Goal: Task Accomplishment & Management: Manage account settings

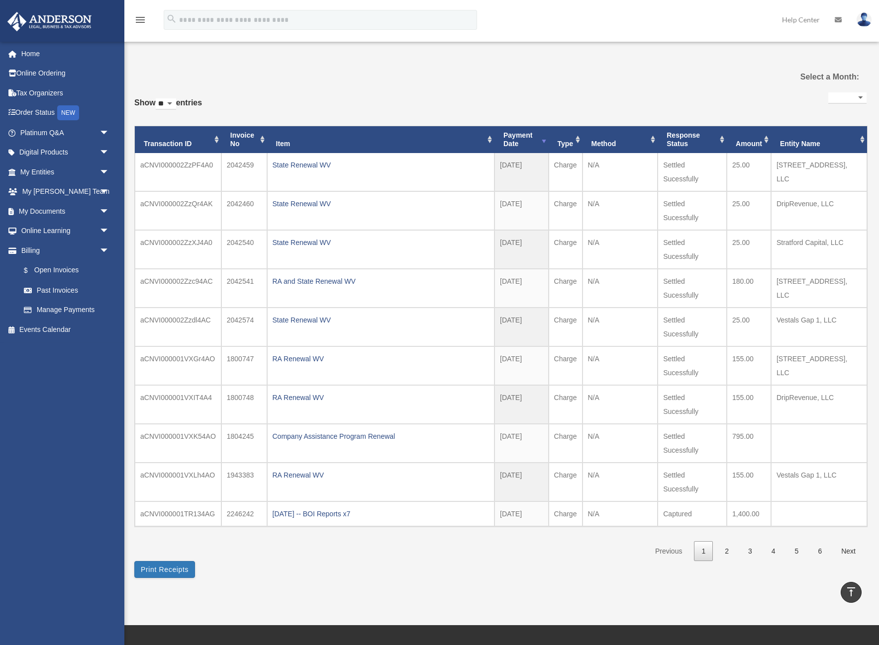
select select
click at [725, 553] on link "2" at bounding box center [726, 552] width 19 height 20
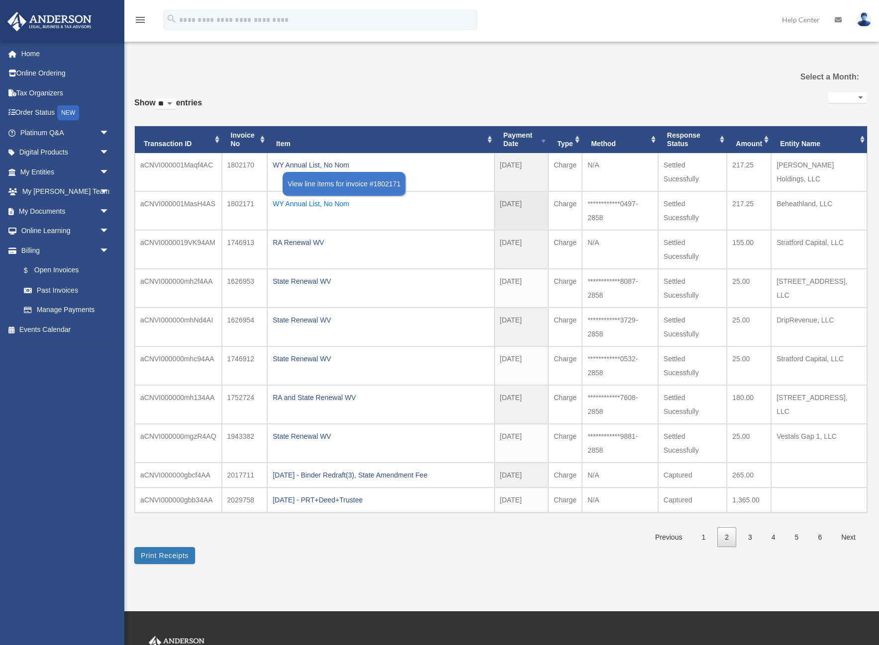
click at [325, 201] on div "WY Annual List, No Nom" at bounding box center [381, 204] width 216 height 14
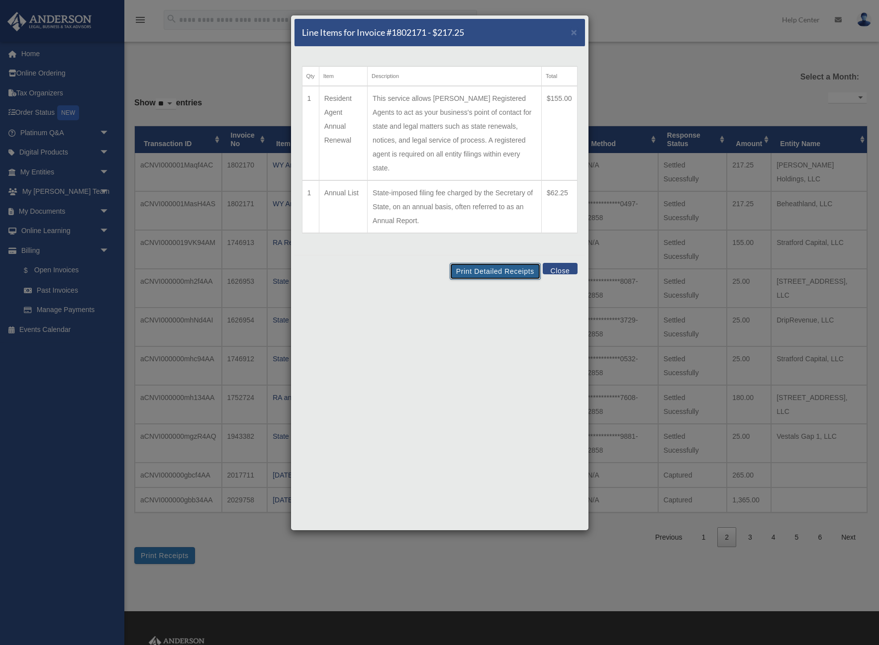
click at [483, 263] on button "Print Detailed Receipts" at bounding box center [495, 271] width 91 height 17
click at [574, 28] on span "×" at bounding box center [574, 31] width 6 height 11
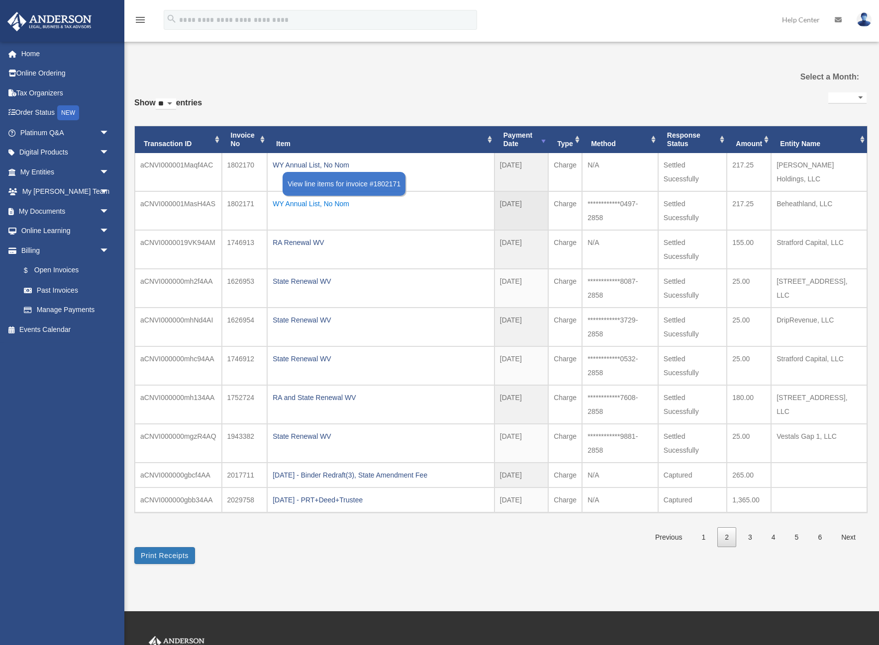
click at [309, 206] on div "WY Annual List, No Nom" at bounding box center [381, 204] width 216 height 14
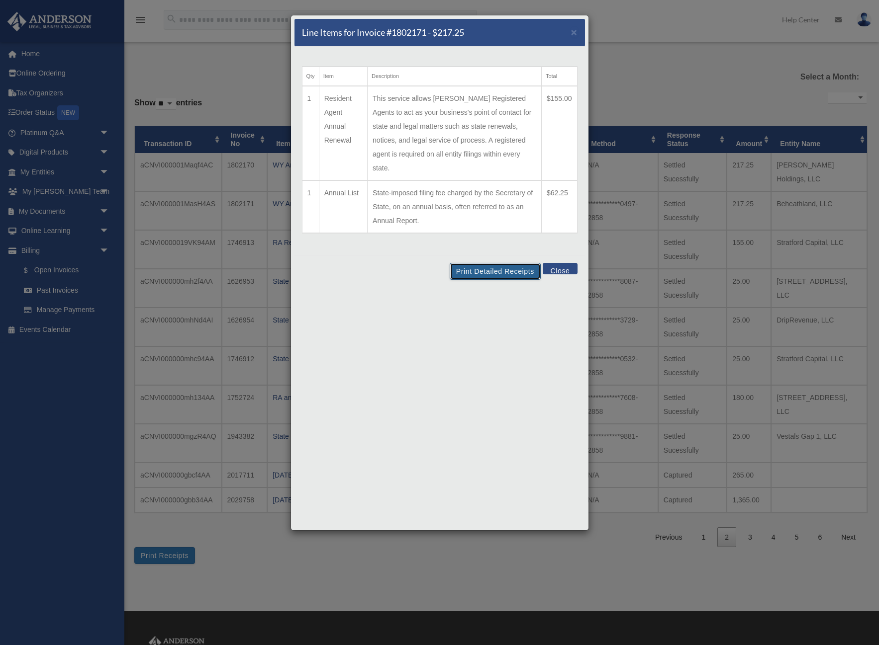
click at [493, 263] on button "Print Detailed Receipts" at bounding box center [495, 271] width 91 height 17
click at [573, 34] on span "×" at bounding box center [574, 31] width 6 height 11
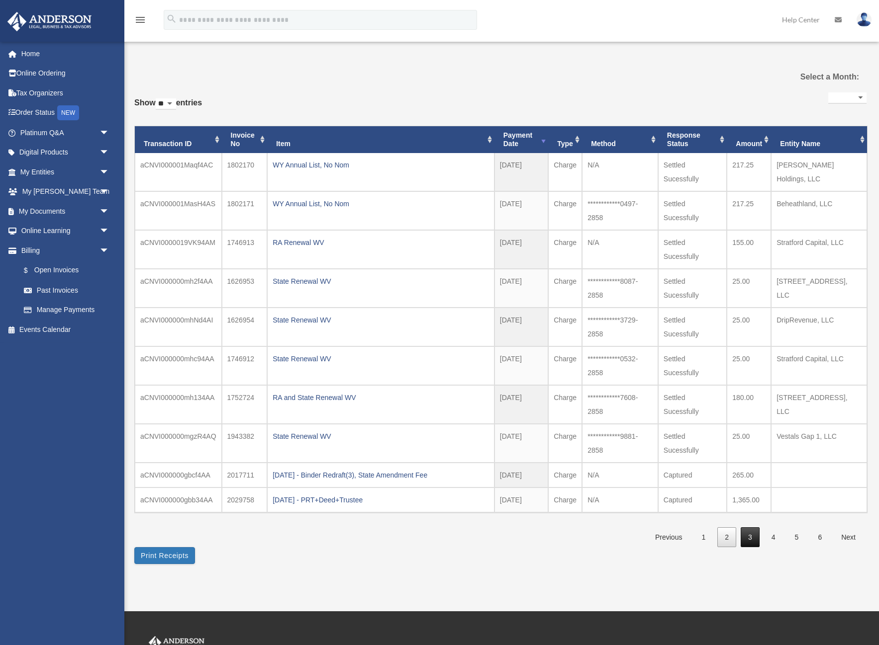
click at [745, 535] on link "3" at bounding box center [749, 538] width 19 height 20
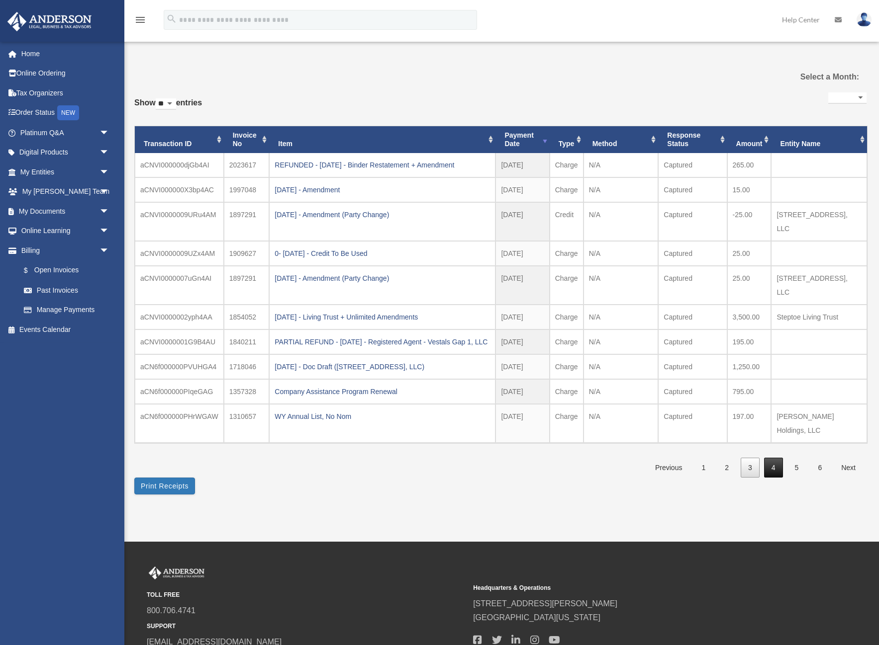
click at [766, 470] on link "4" at bounding box center [773, 468] width 19 height 20
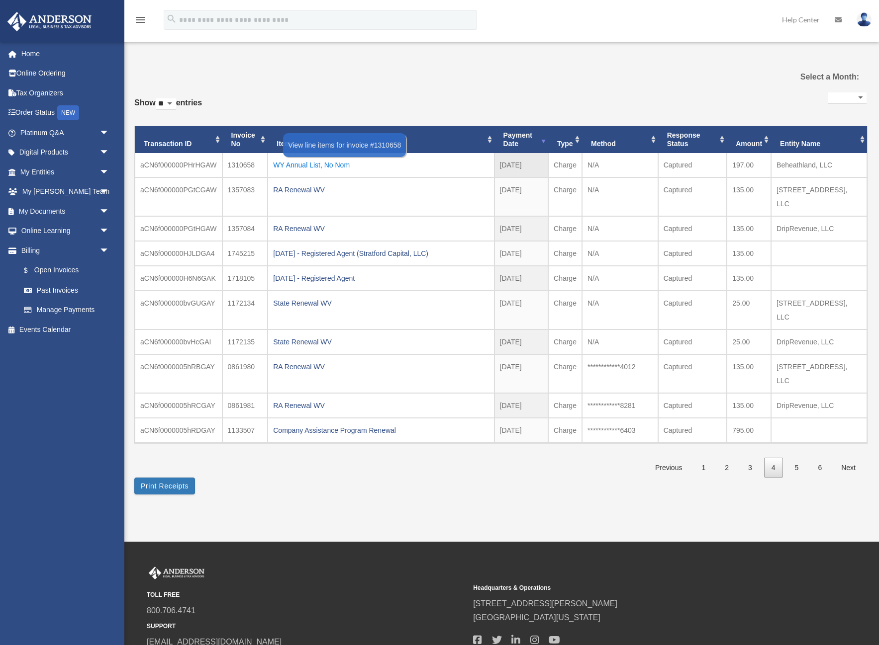
click at [289, 163] on div "WY Annual List, No Nom" at bounding box center [380, 165] width 215 height 14
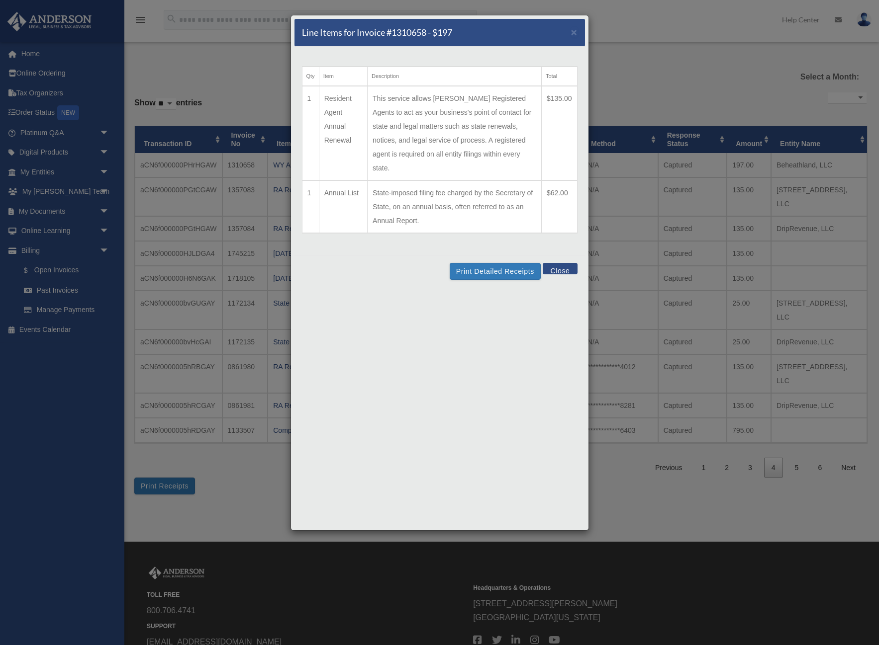
click at [482, 110] on td "This service allows [PERSON_NAME] Registered Agents to act as your business's p…" at bounding box center [454, 133] width 174 height 94
click at [491, 263] on button "Print Detailed Receipts" at bounding box center [495, 271] width 91 height 17
click at [672, 47] on div "Line Items for Invoice #1310658 - $197 × Qty Item Description Total 1 Resident …" at bounding box center [439, 322] width 879 height 645
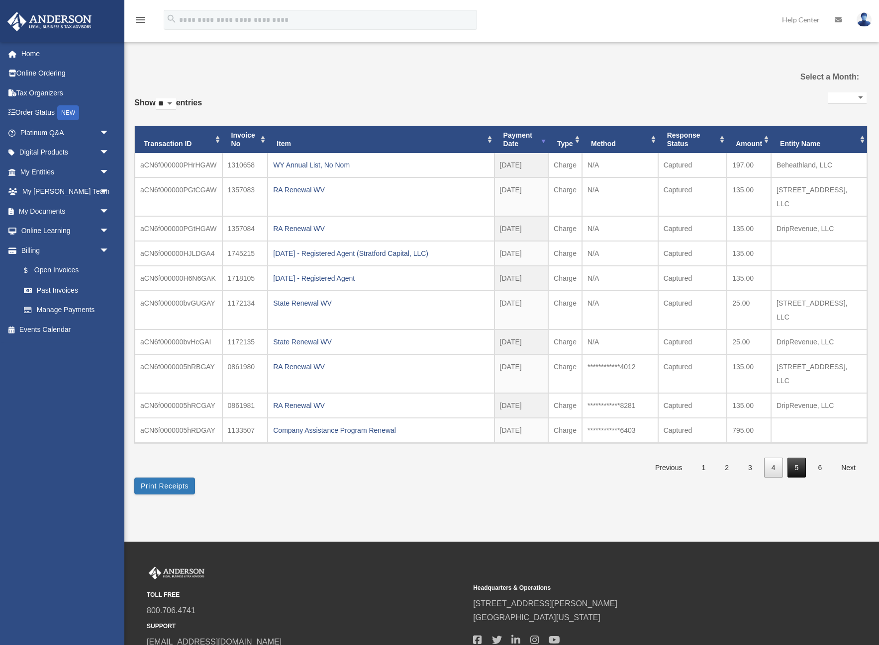
click at [793, 468] on link "5" at bounding box center [796, 468] width 19 height 20
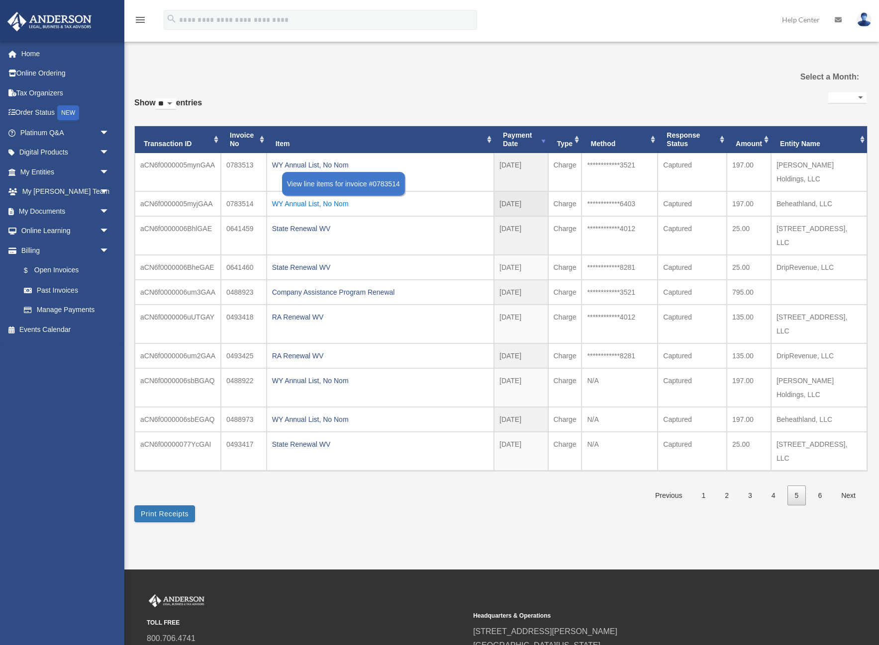
click at [327, 197] on div "WY Annual List, No Nom" at bounding box center [380, 204] width 216 height 14
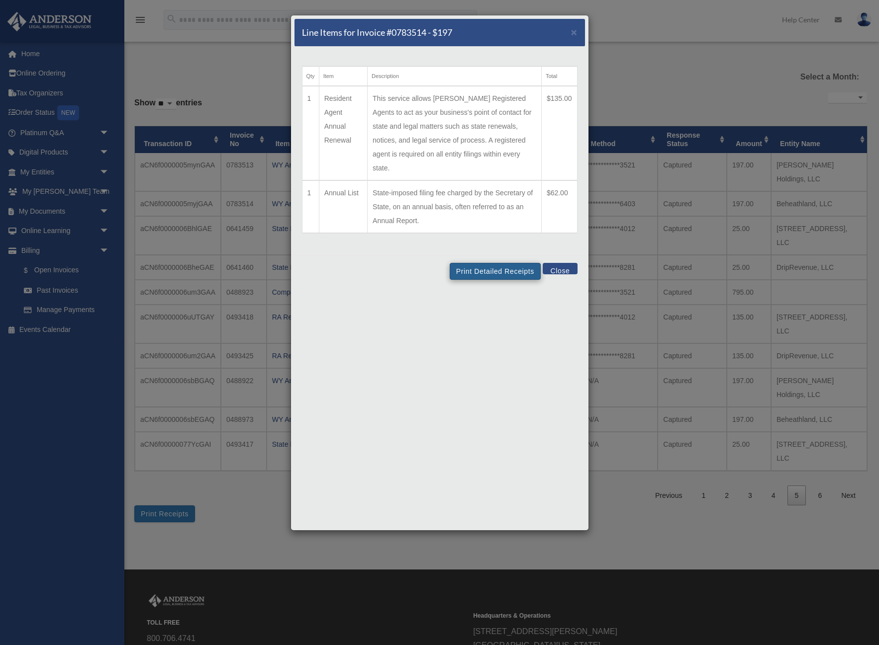
click at [489, 106] on td "This service allows [PERSON_NAME] Registered Agents to act as your business's p…" at bounding box center [454, 133] width 174 height 94
click at [489, 263] on button "Print Detailed Receipts" at bounding box center [495, 271] width 91 height 17
click at [485, 263] on button "Print Detailed Receipts" at bounding box center [495, 271] width 91 height 17
click at [567, 263] on button "Close" at bounding box center [560, 268] width 34 height 11
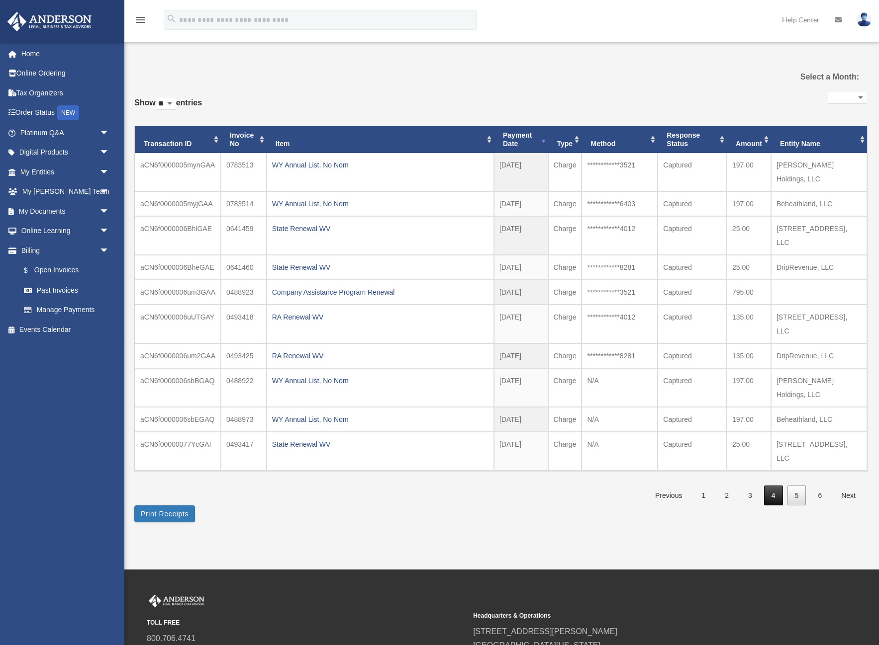
click at [768, 486] on link "4" at bounding box center [773, 496] width 19 height 20
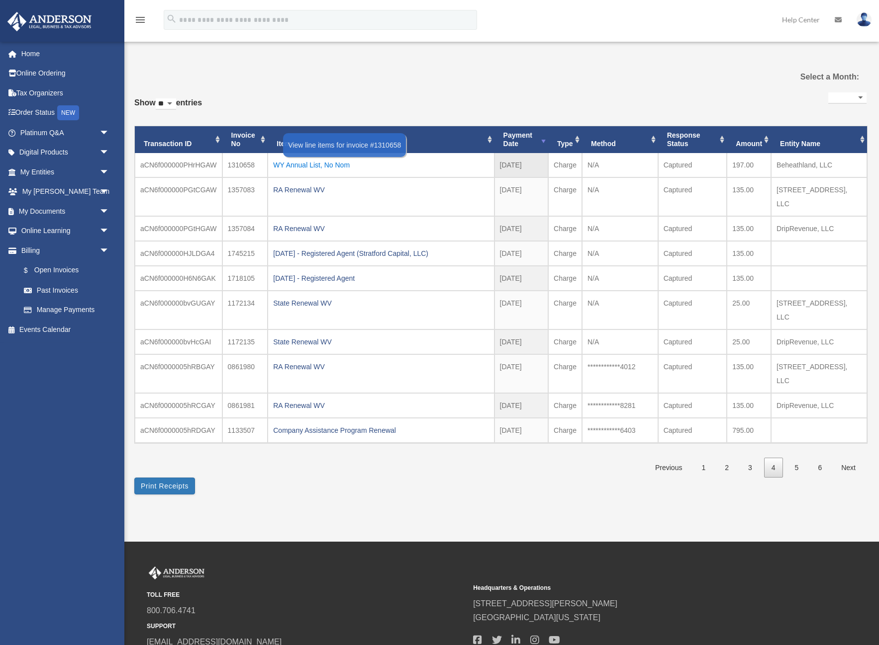
click at [295, 166] on div "WY Annual List, No Nom" at bounding box center [380, 165] width 215 height 14
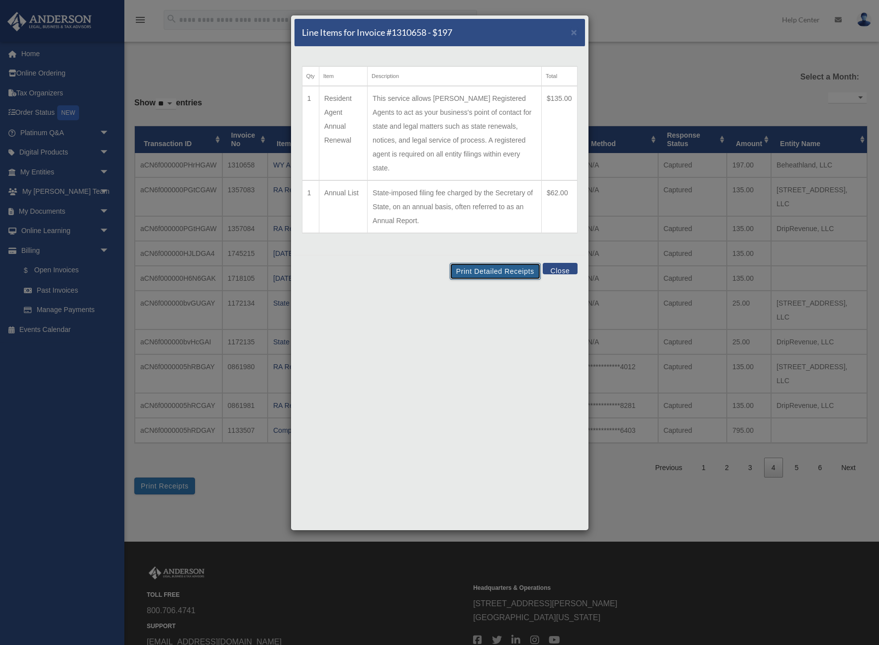
click at [494, 263] on button "Print Detailed Receipts" at bounding box center [495, 271] width 91 height 17
click at [501, 263] on button "Print Detailed Receipts" at bounding box center [495, 271] width 91 height 17
click at [567, 263] on button "Close" at bounding box center [560, 268] width 34 height 11
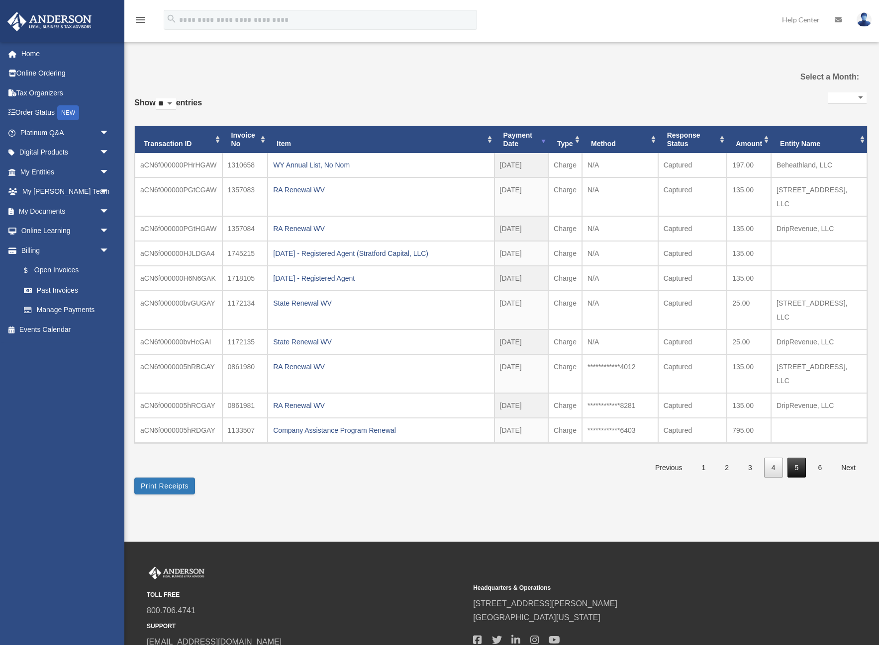
click at [790, 463] on link "5" at bounding box center [796, 468] width 19 height 20
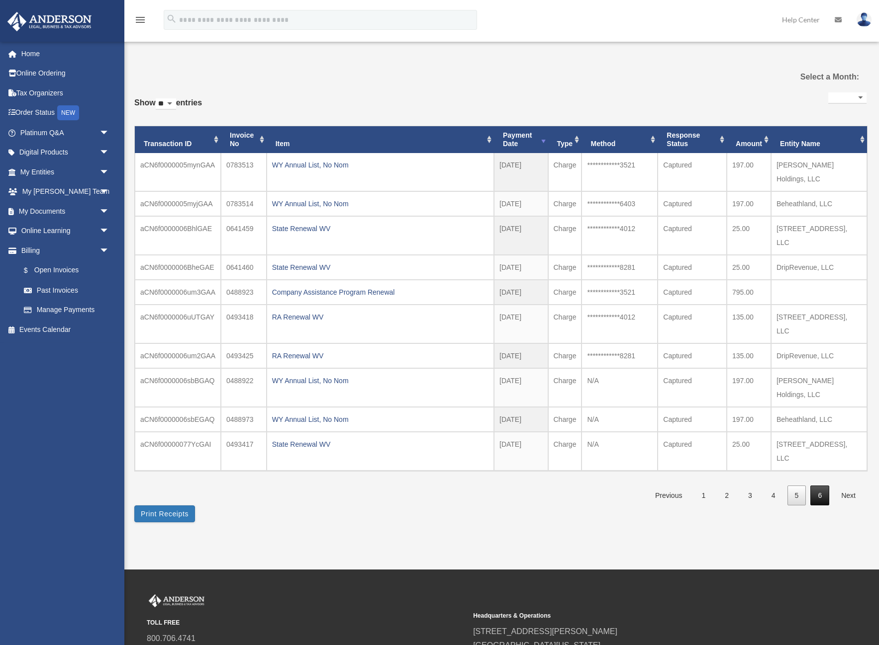
click at [822, 486] on link "6" at bounding box center [819, 496] width 19 height 20
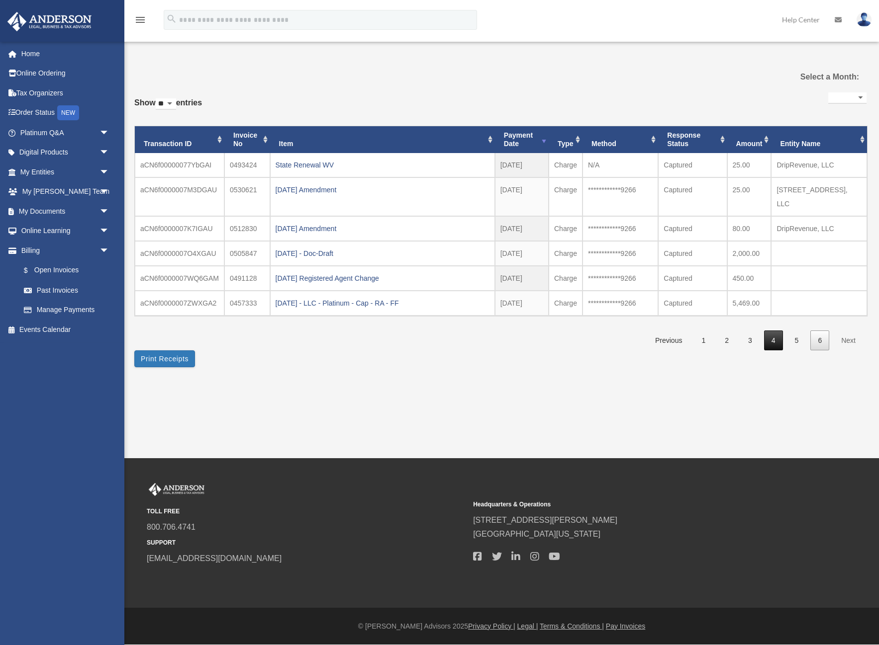
click at [777, 341] on link "4" at bounding box center [773, 341] width 19 height 20
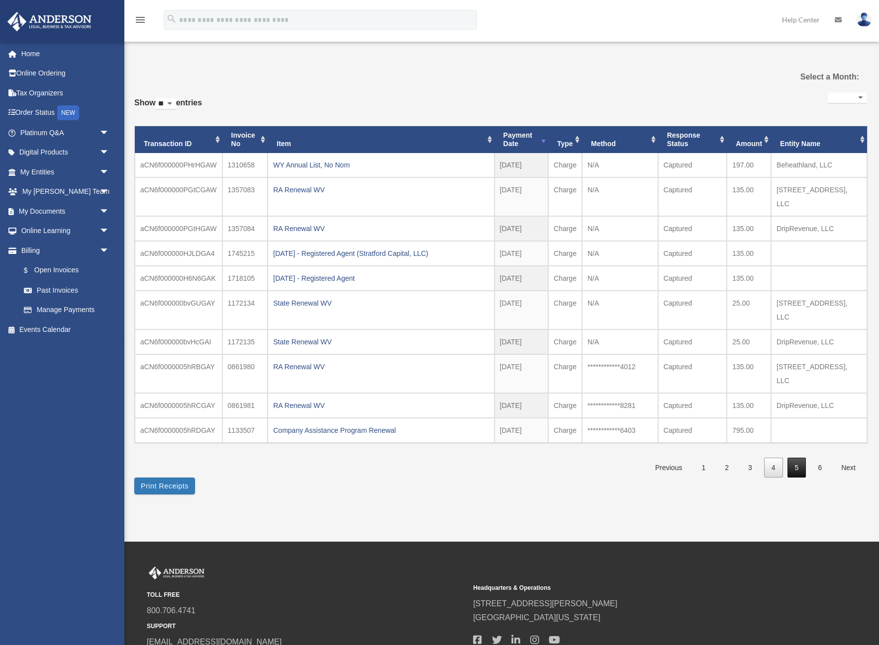
click at [792, 466] on link "5" at bounding box center [796, 468] width 19 height 20
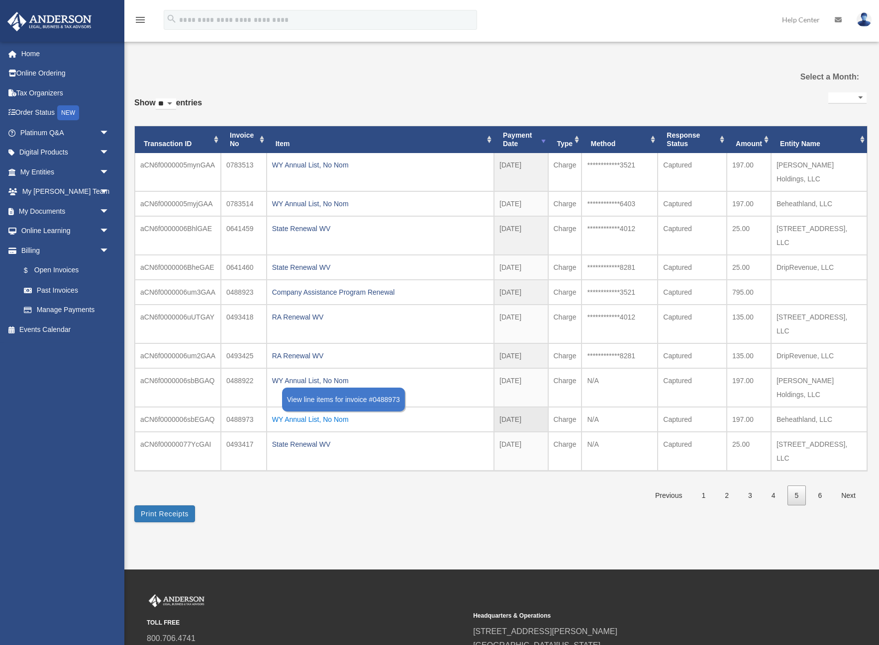
click at [298, 413] on div "WY Annual List, No Nom" at bounding box center [380, 420] width 216 height 14
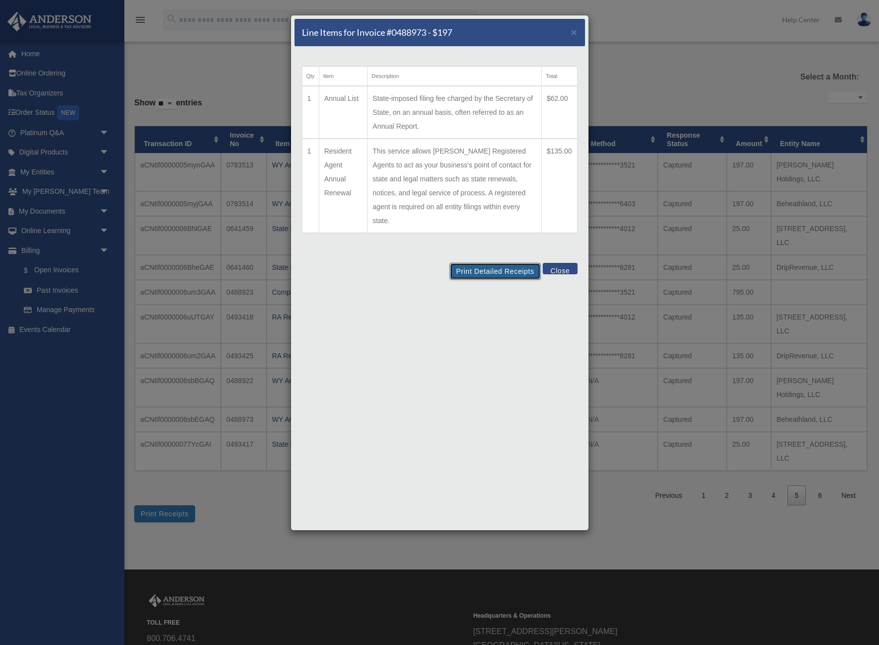
click at [505, 263] on button "Print Detailed Receipts" at bounding box center [495, 271] width 91 height 17
click at [477, 263] on button "Print Detailed Receipts" at bounding box center [495, 271] width 91 height 17
